Goal: Task Accomplishment & Management: Manage account settings

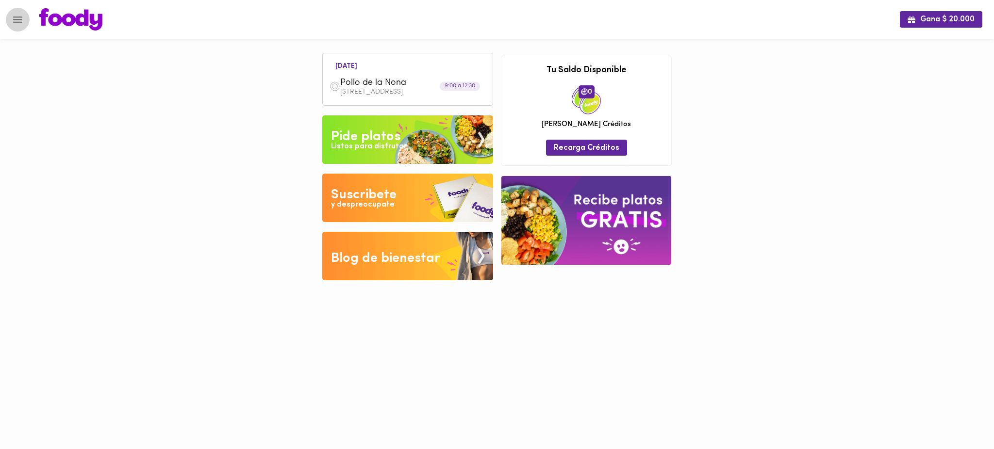
click at [22, 22] on icon "Menu" at bounding box center [18, 20] width 12 height 12
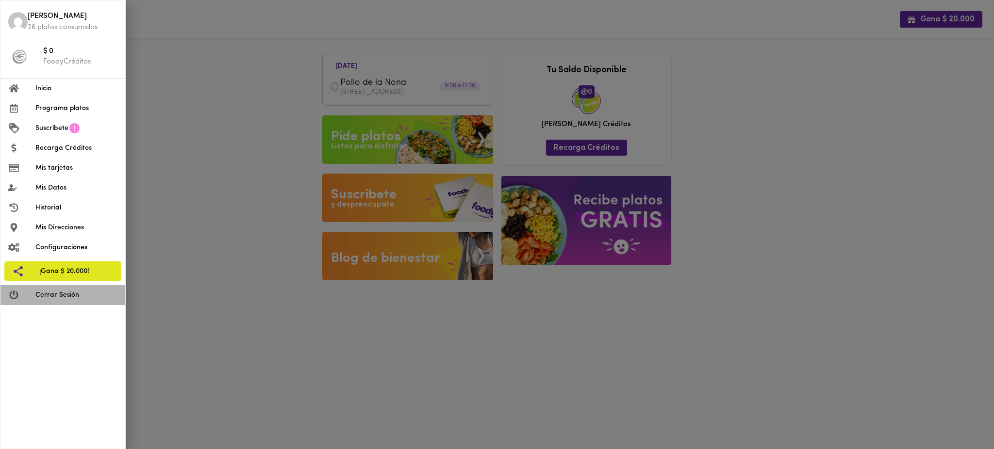
click at [73, 298] on span "Cerrar Sesión" at bounding box center [76, 295] width 82 height 10
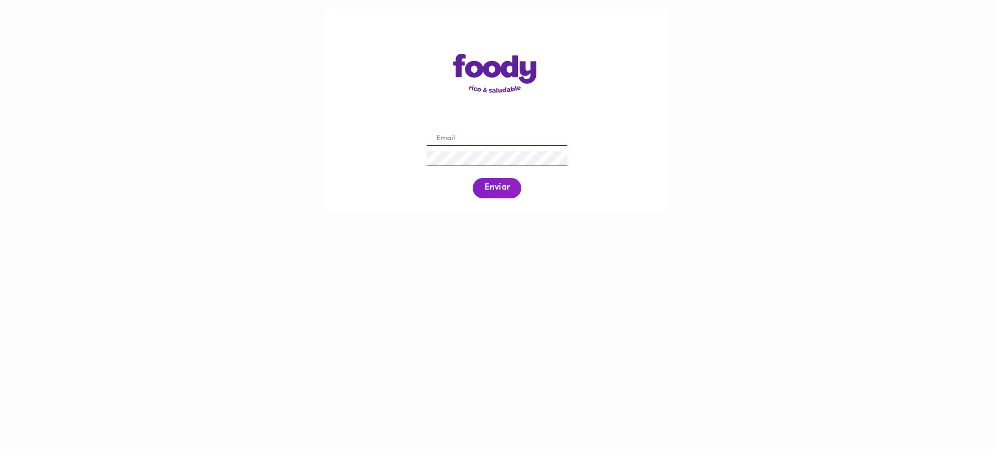
click at [459, 137] on input "email" at bounding box center [497, 139] width 141 height 15
paste input "[EMAIL_ADDRESS][DOMAIN_NAME]"
click at [454, 137] on input "cristanchoisabella@gmail.com" at bounding box center [497, 139] width 141 height 15
type input "cristanchoisabella@gmail.com"
click at [492, 184] on span "Enviar" at bounding box center [496, 188] width 25 height 11
